Goal: Task Accomplishment & Management: Complete application form

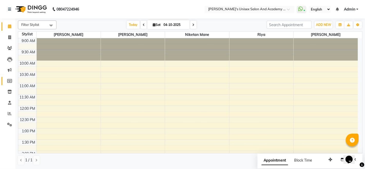
scroll to position [112, 0]
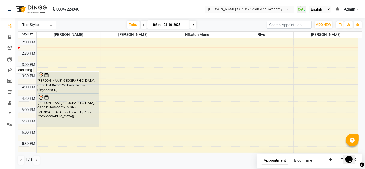
click at [10, 70] on icon at bounding box center [10, 70] width 4 height 4
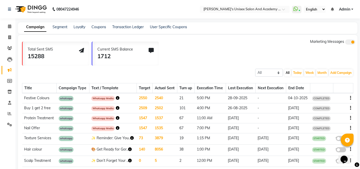
click at [351, 44] on span at bounding box center [351, 42] width 10 height 5
click at [346, 43] on input "checkbox" at bounding box center [346, 43] width 0 height 0
click at [354, 43] on span at bounding box center [351, 42] width 10 height 5
click at [346, 43] on input "checkbox" at bounding box center [346, 43] width 0 height 0
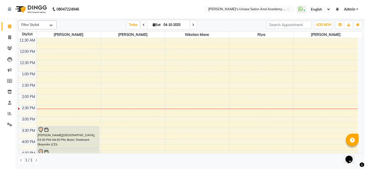
scroll to position [28, 0]
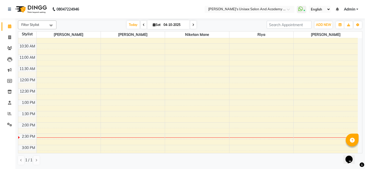
click at [191, 146] on div "9:00 AM 9:30 AM 10:00 AM 10:30 AM 11:00 AM 11:30 AM 12:00 PM 12:30 PM 1:00 PM 1…" at bounding box center [187, 168] width 339 height 316
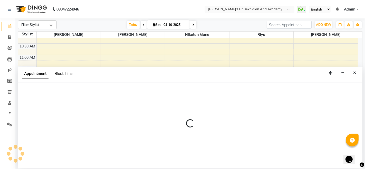
select select "43907"
select select "900"
select select "tentative"
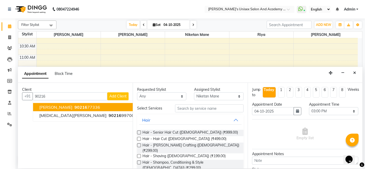
click at [74, 107] on span "90216" at bounding box center [80, 107] width 13 height 5
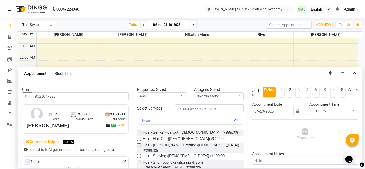
type input "9021677336"
click at [197, 109] on input "text" at bounding box center [209, 108] width 68 height 8
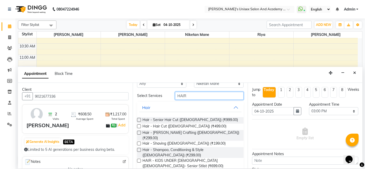
scroll to position [0, 0]
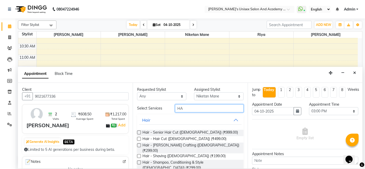
type input "H"
click at [181, 109] on input "text" at bounding box center [209, 108] width 68 height 8
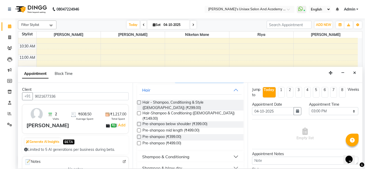
scroll to position [30, 0]
type input "SHAMPOO"
click at [157, 165] on div "Shampoo & blow dry" at bounding box center [162, 168] width 40 height 6
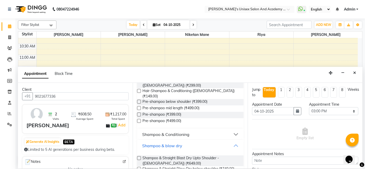
scroll to position [82, 0]
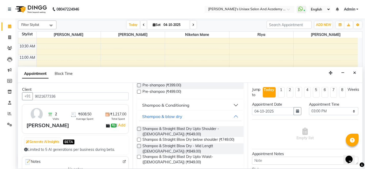
click at [139, 127] on label at bounding box center [139, 129] width 4 height 4
click at [139, 128] on input "checkbox" at bounding box center [138, 129] width 3 height 3
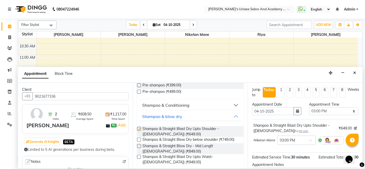
checkbox input "false"
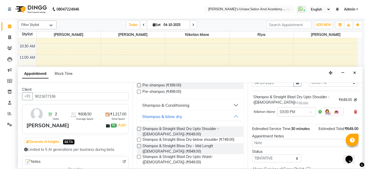
click at [362, 164] on icon at bounding box center [361, 165] width 5 height 5
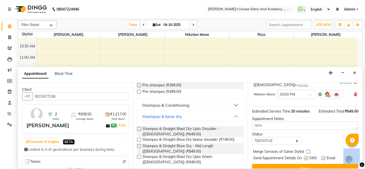
scroll to position [54, 0]
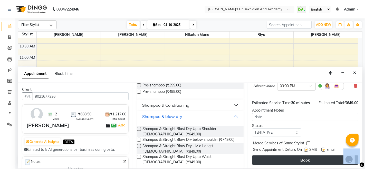
click at [304, 160] on button "Book" at bounding box center [305, 159] width 106 height 9
